Goal: Information Seeking & Learning: Learn about a topic

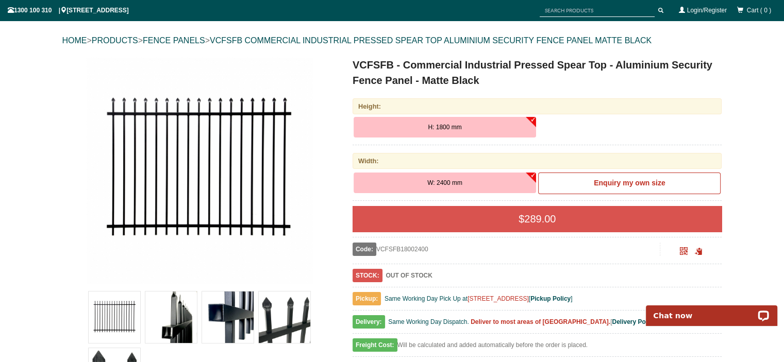
scroll to position [181, 0]
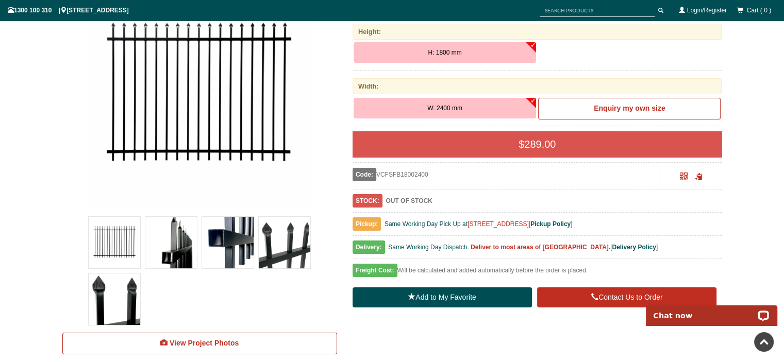
click at [219, 247] on img at bounding box center [228, 243] width 52 height 52
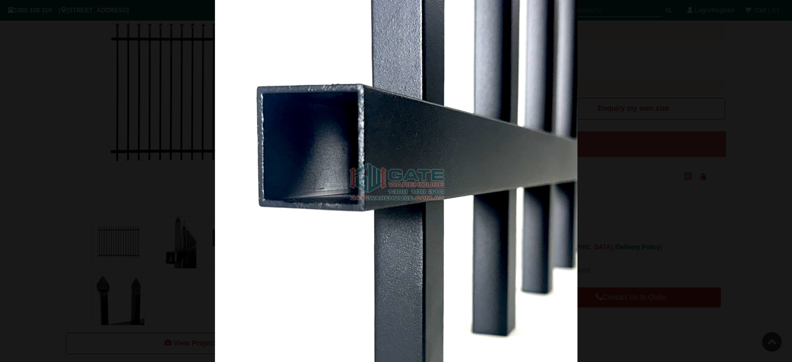
click at [159, 240] on div at bounding box center [396, 181] width 792 height 362
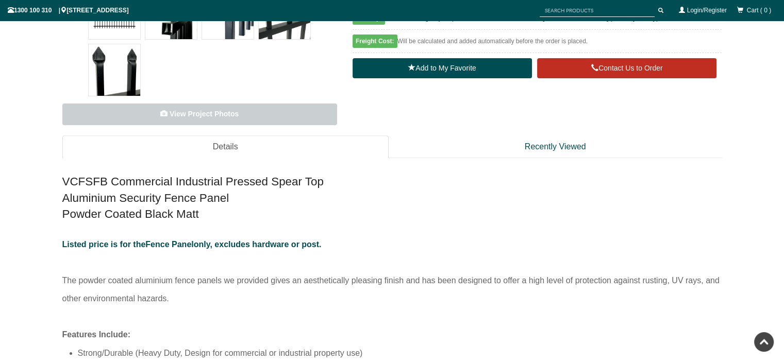
scroll to position [490, 0]
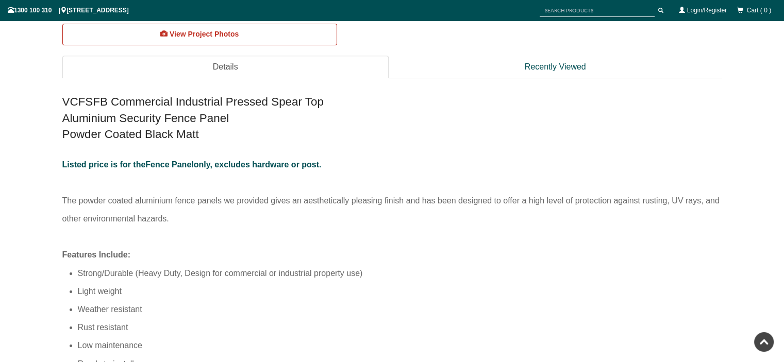
click at [259, 71] on link "Details" at bounding box center [225, 67] width 326 height 23
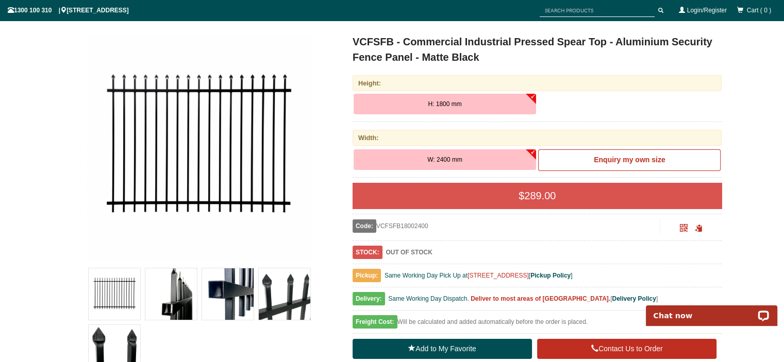
scroll to position [336, 0]
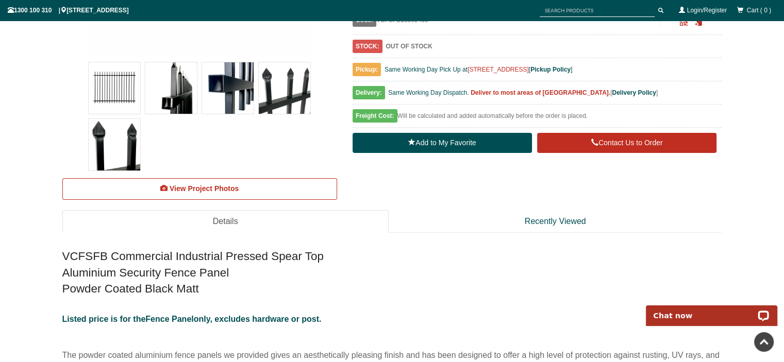
click at [285, 89] on img at bounding box center [285, 88] width 52 height 52
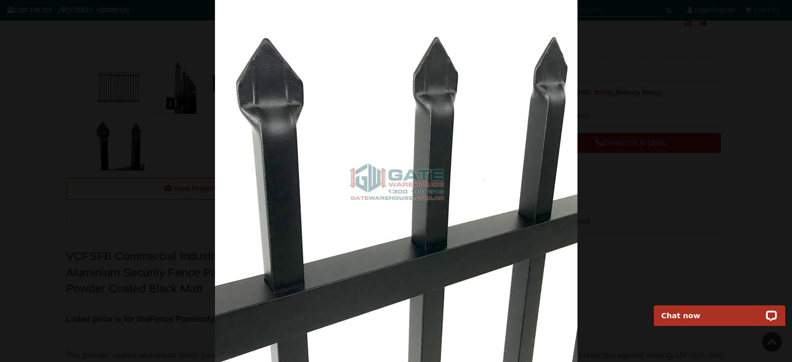
click at [145, 183] on div at bounding box center [396, 181] width 792 height 362
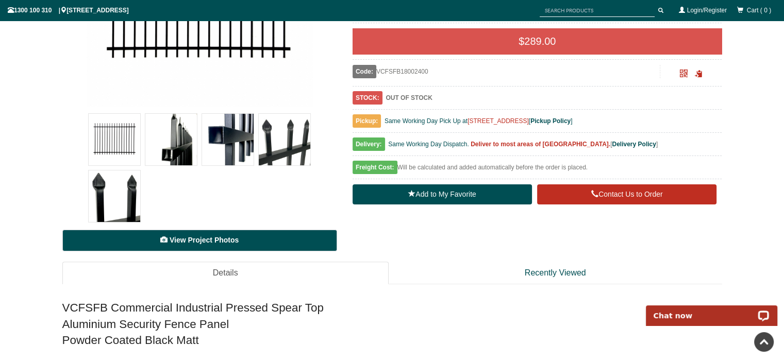
click at [230, 243] on span "View Project Photos" at bounding box center [204, 240] width 69 height 8
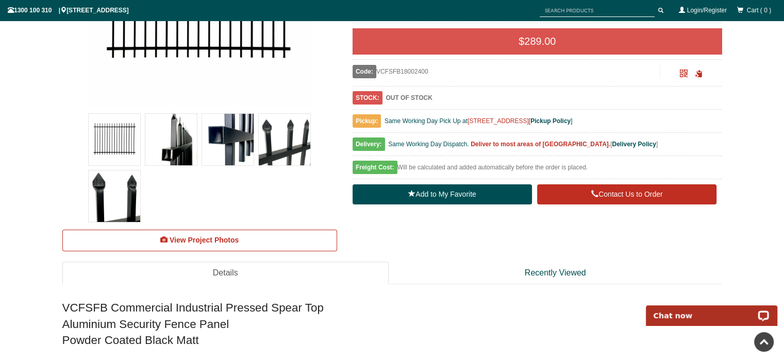
scroll to position [3507, 0]
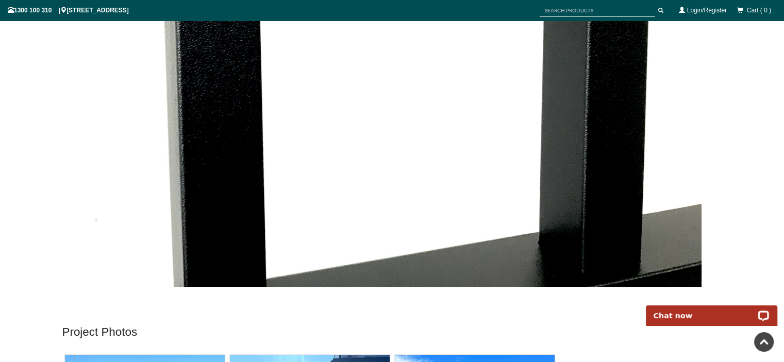
scroll to position [3222, 0]
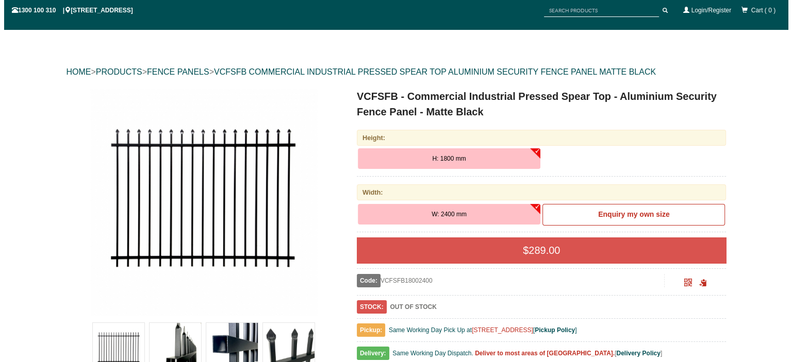
scroll to position [77, 0]
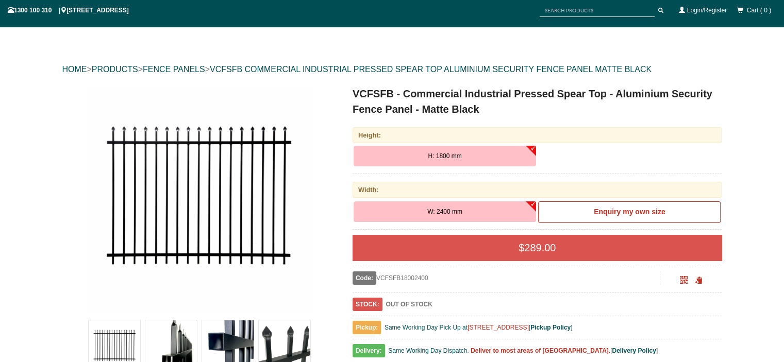
click at [216, 195] on img at bounding box center [199, 199] width 227 height 227
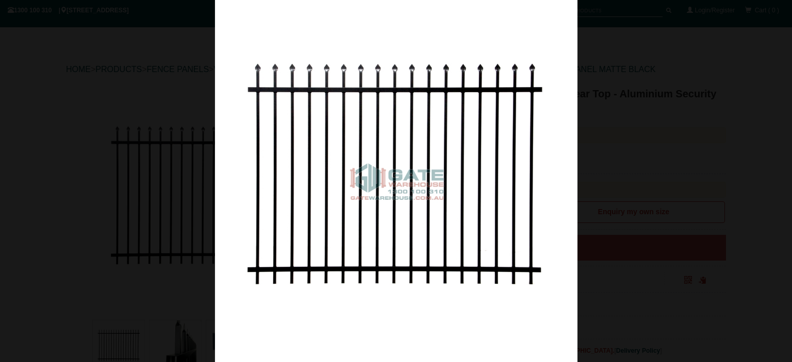
click at [180, 204] on div at bounding box center [396, 181] width 792 height 362
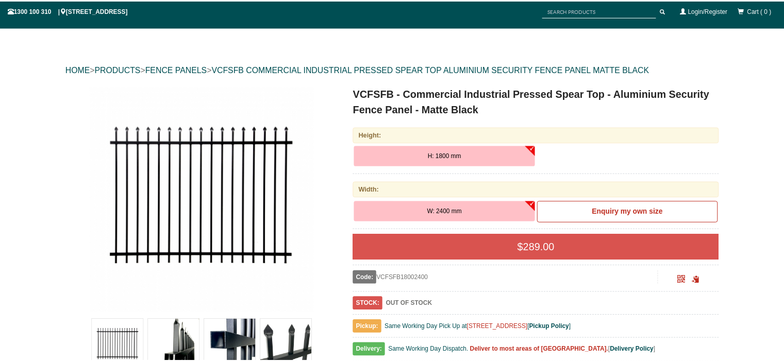
scroll to position [0, 0]
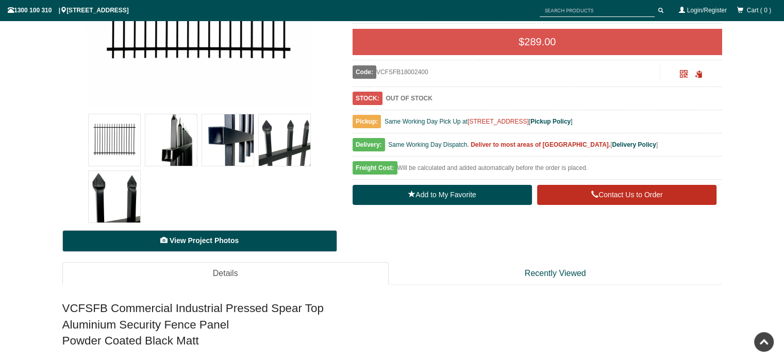
click at [201, 238] on span "View Project Photos" at bounding box center [204, 241] width 69 height 8
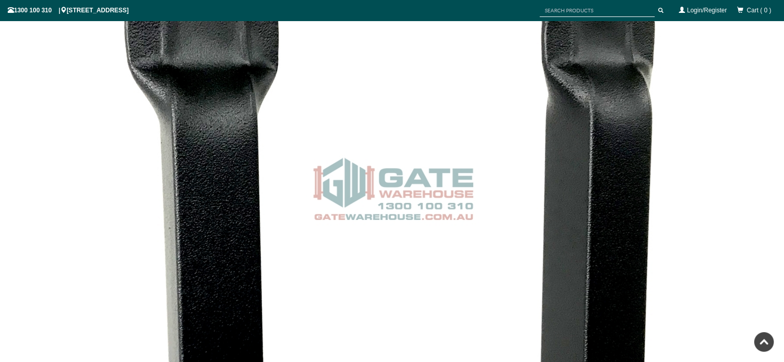
scroll to position [2837, 0]
